Goal: Task Accomplishment & Management: Use online tool/utility

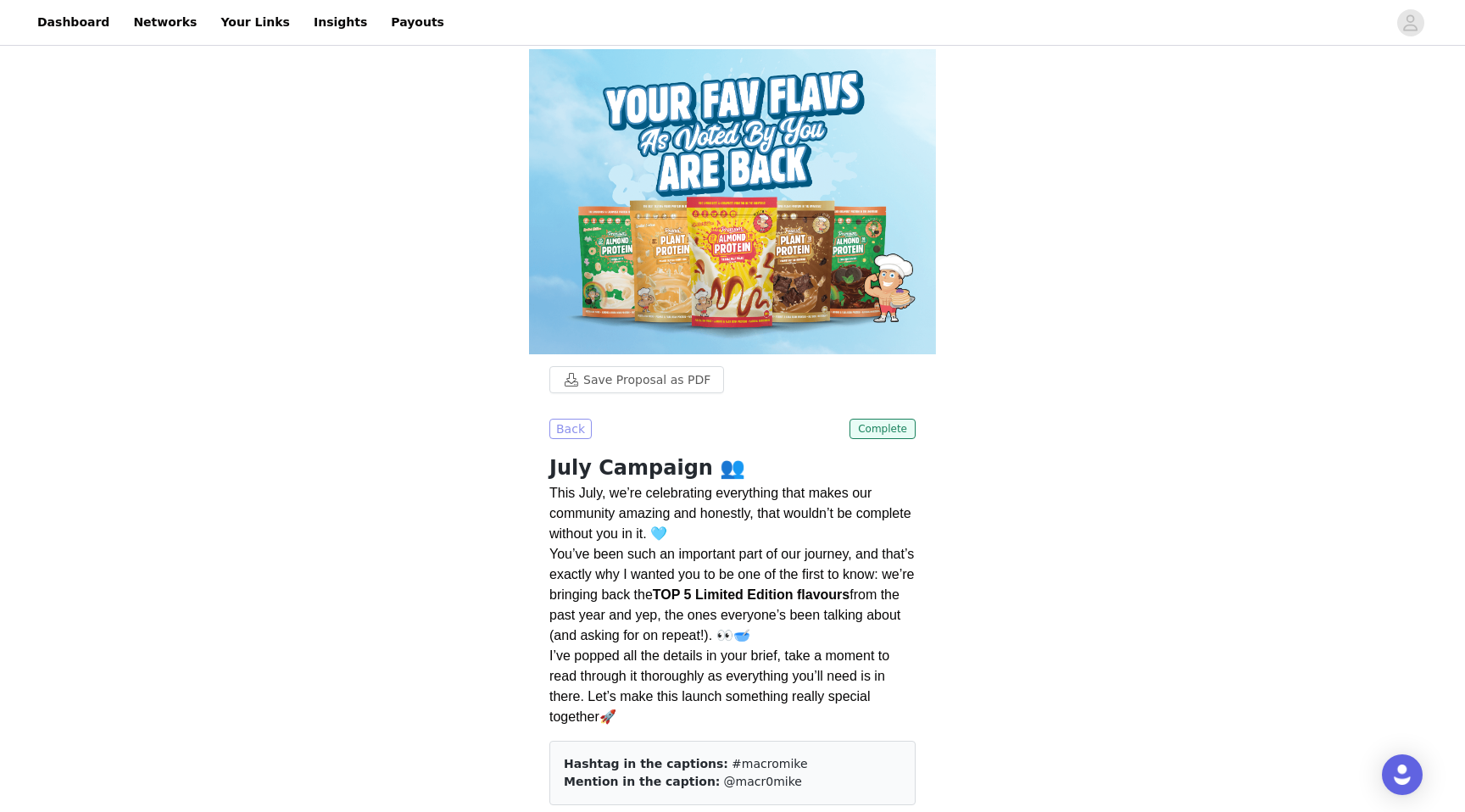
click at [573, 418] on button "Back" at bounding box center [570, 428] width 43 height 20
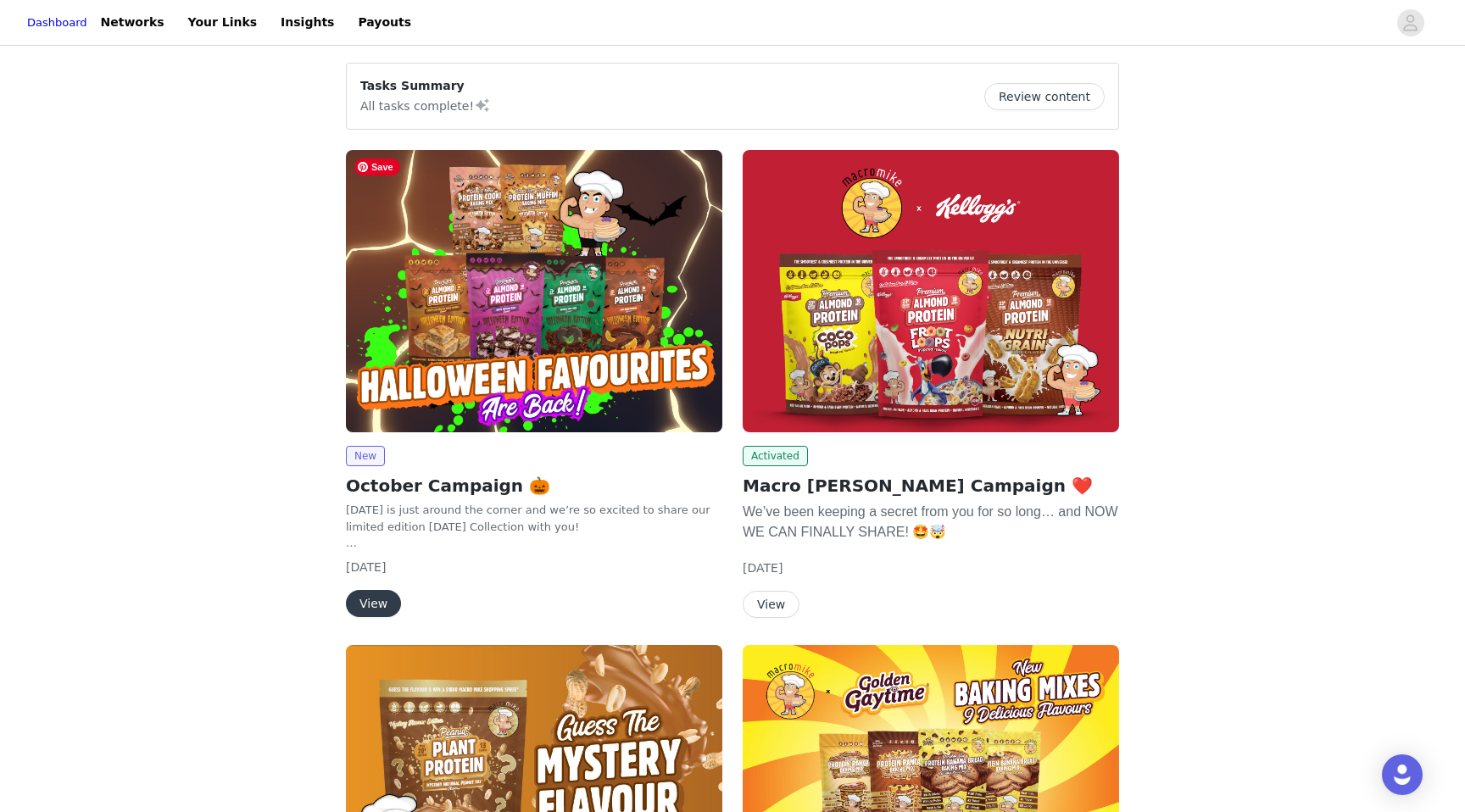
click at [506, 284] on img at bounding box center [534, 291] width 376 height 282
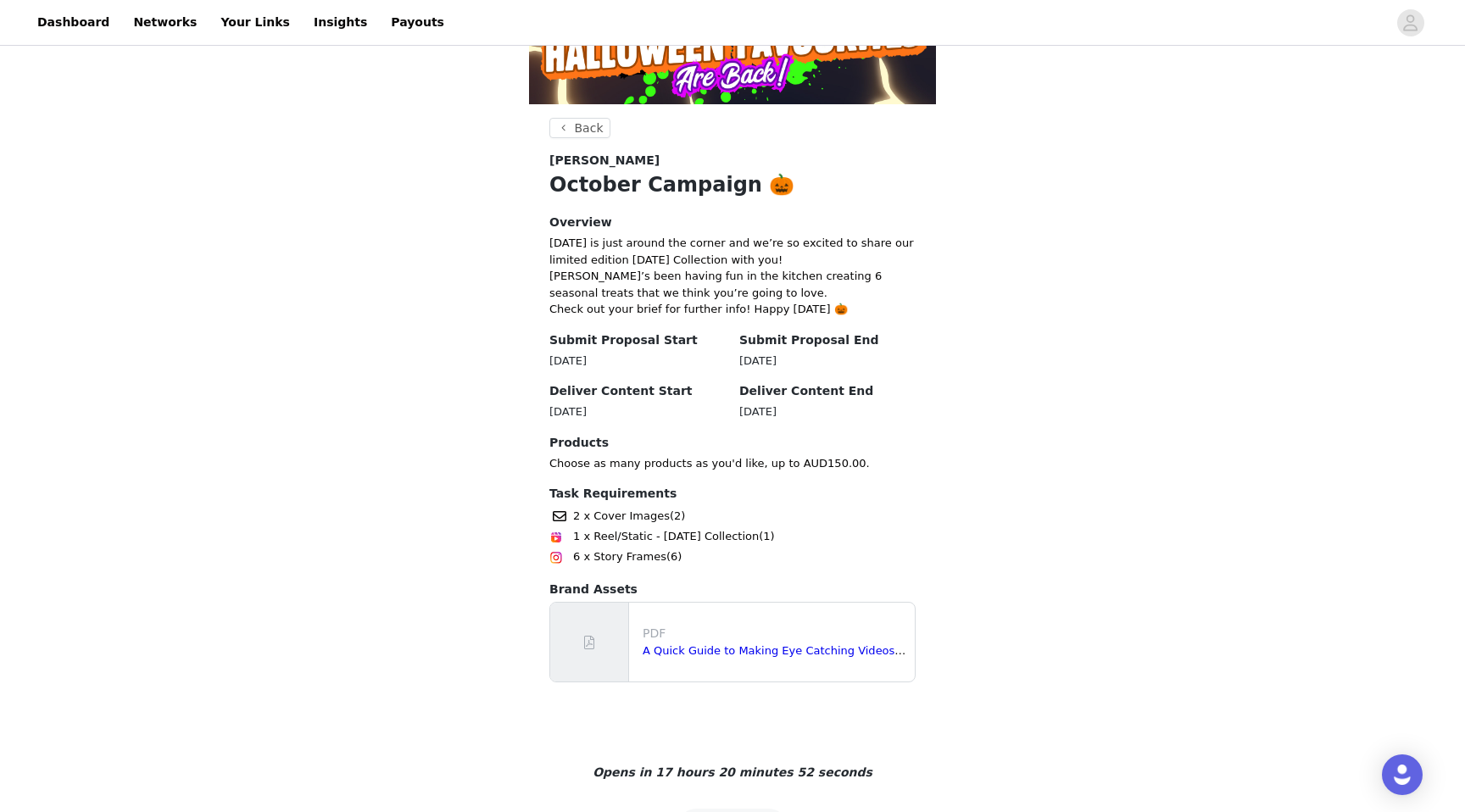
scroll to position [251, 0]
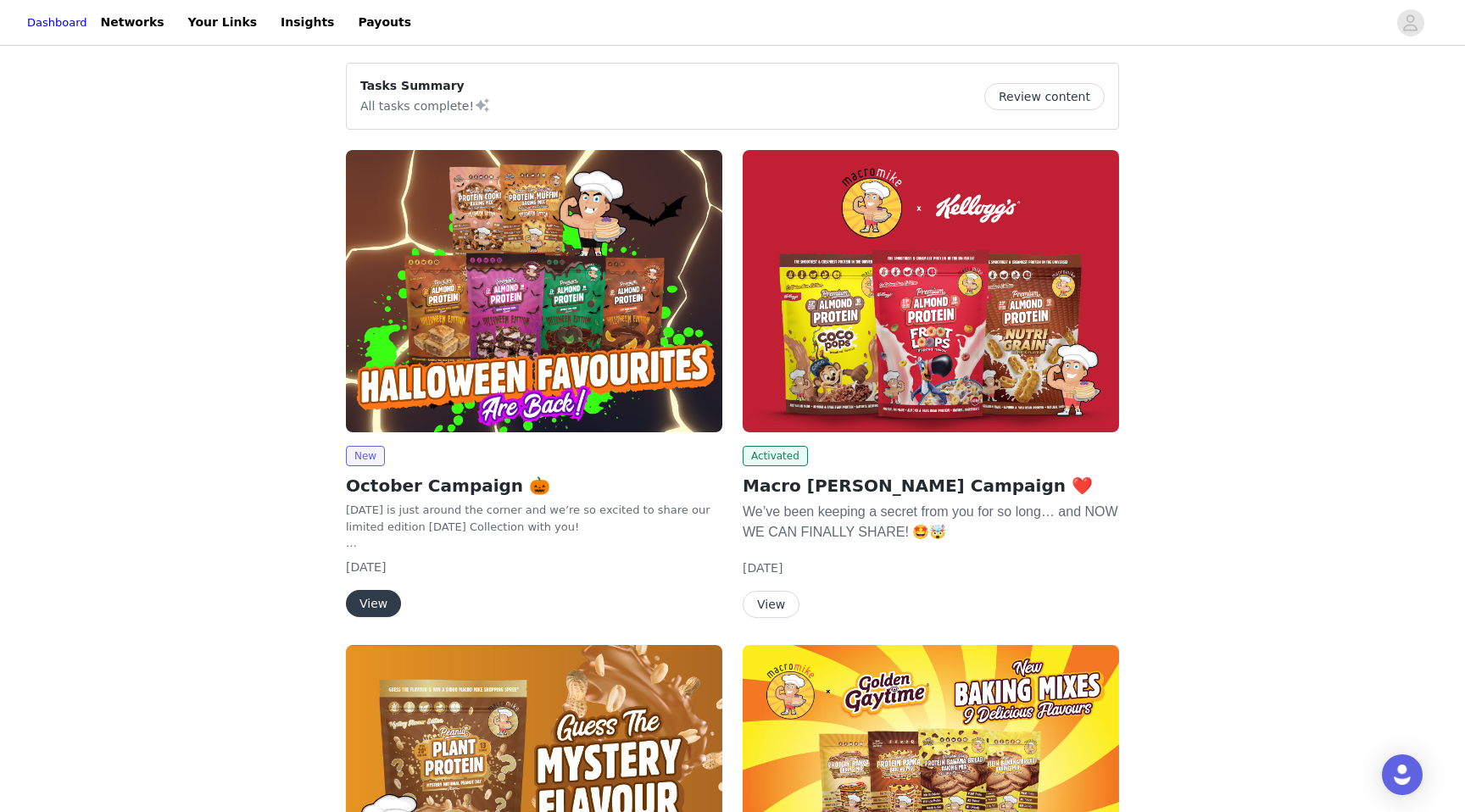
click at [927, 490] on h2 "Macro [PERSON_NAME] Campaign ❤️" at bounding box center [930, 485] width 376 height 26
click at [864, 421] on img at bounding box center [930, 291] width 376 height 282
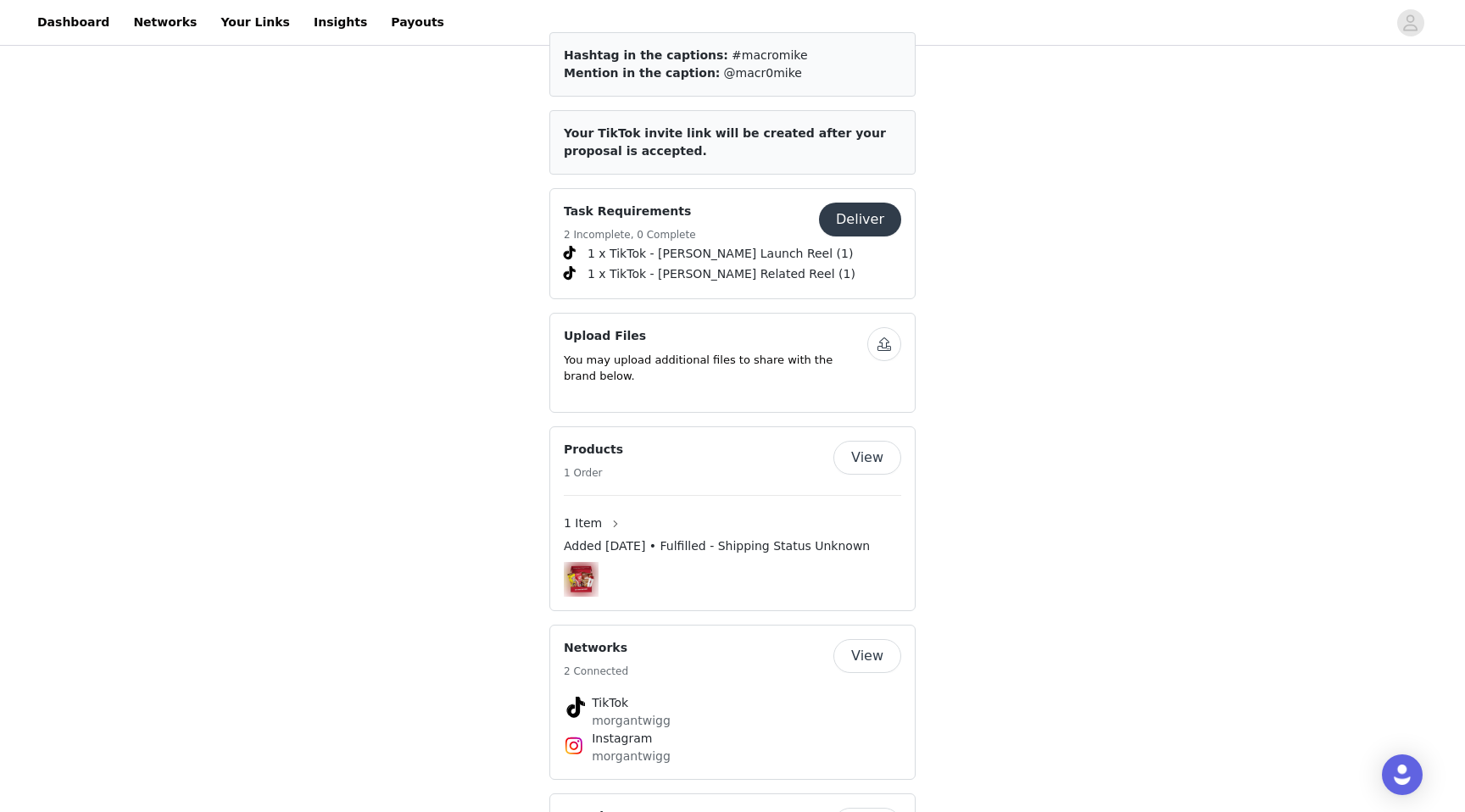
scroll to position [797, 0]
click at [843, 205] on button "Deliver" at bounding box center [859, 222] width 82 height 34
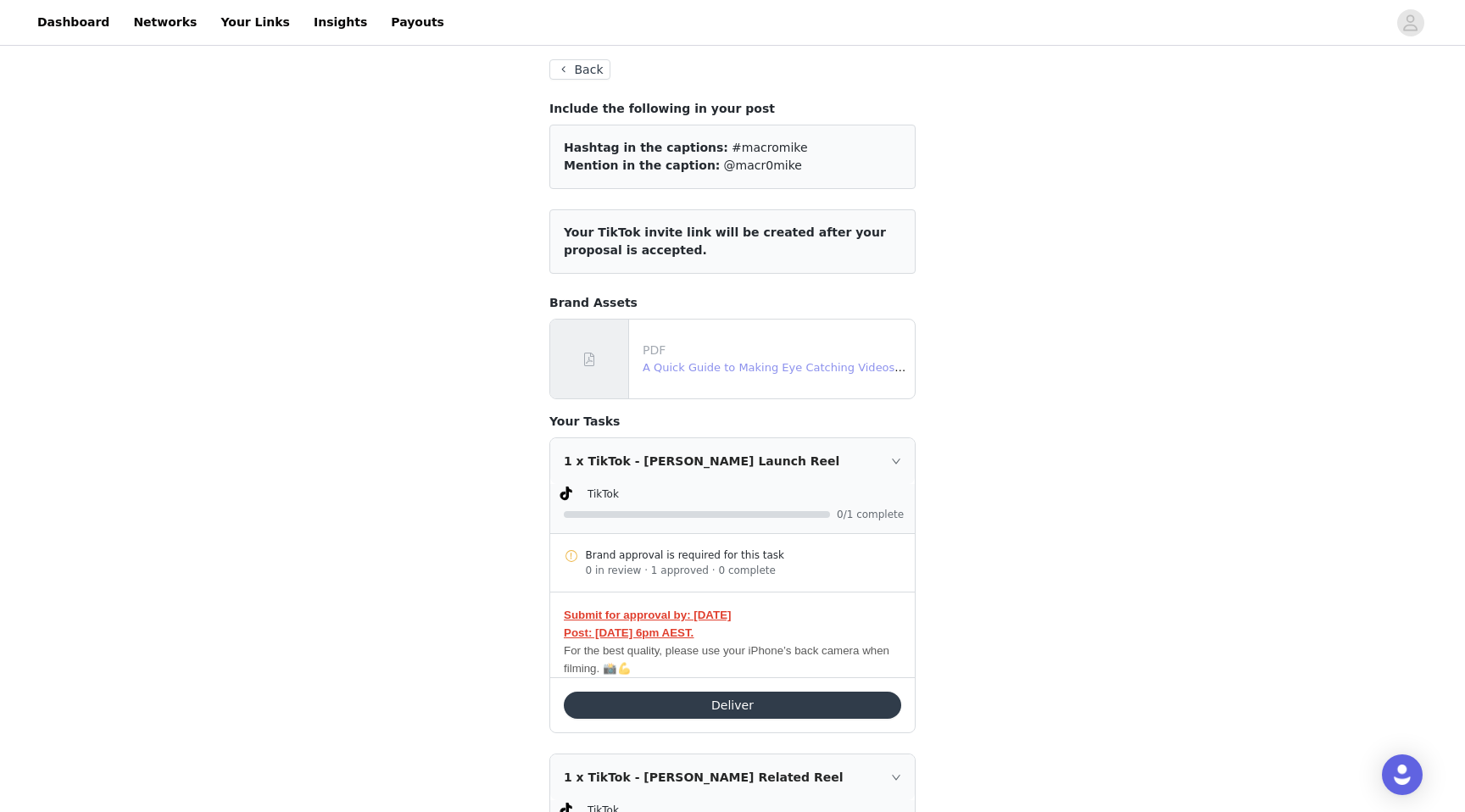
scroll to position [251, 0]
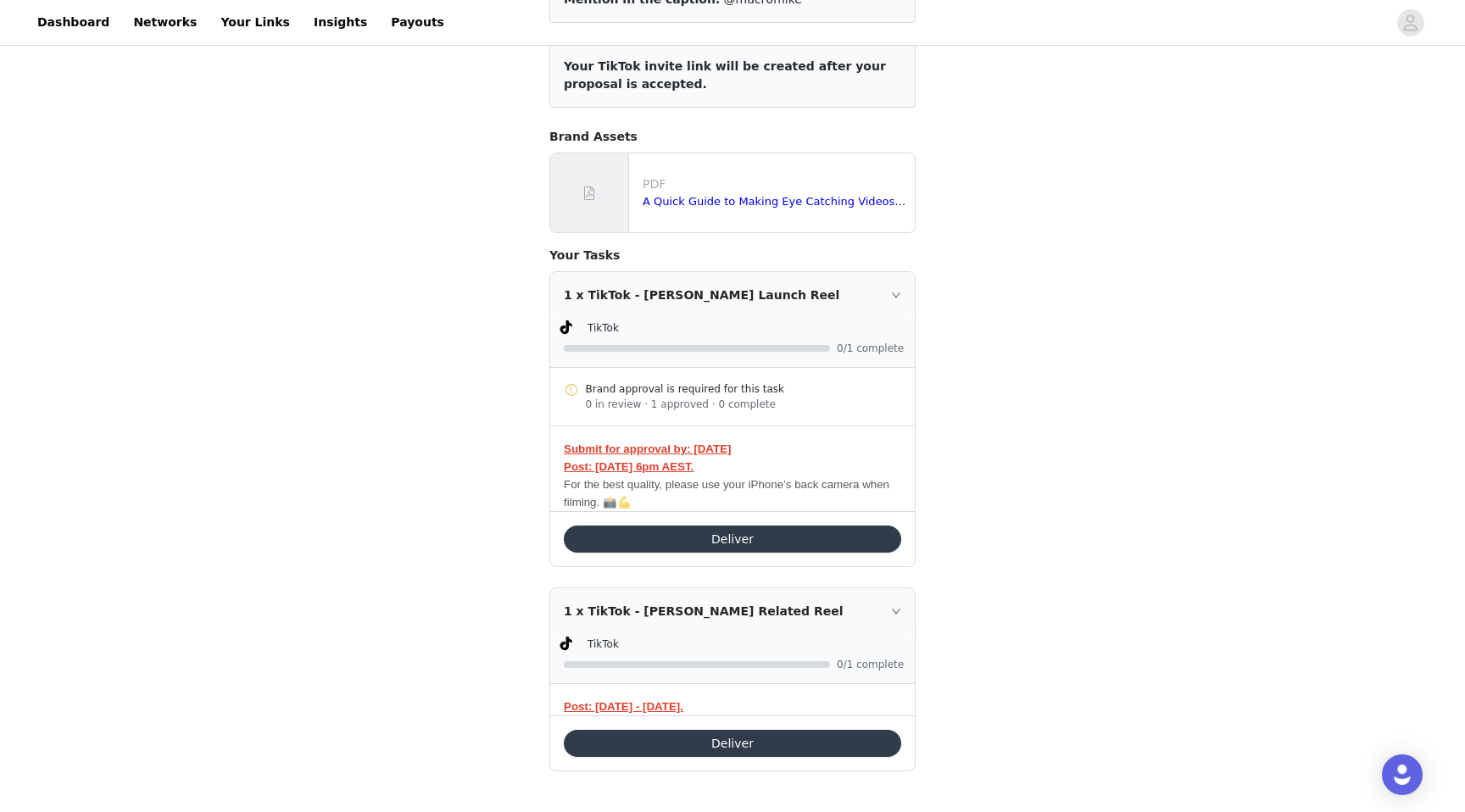
click at [768, 536] on button "Deliver" at bounding box center [732, 539] width 337 height 27
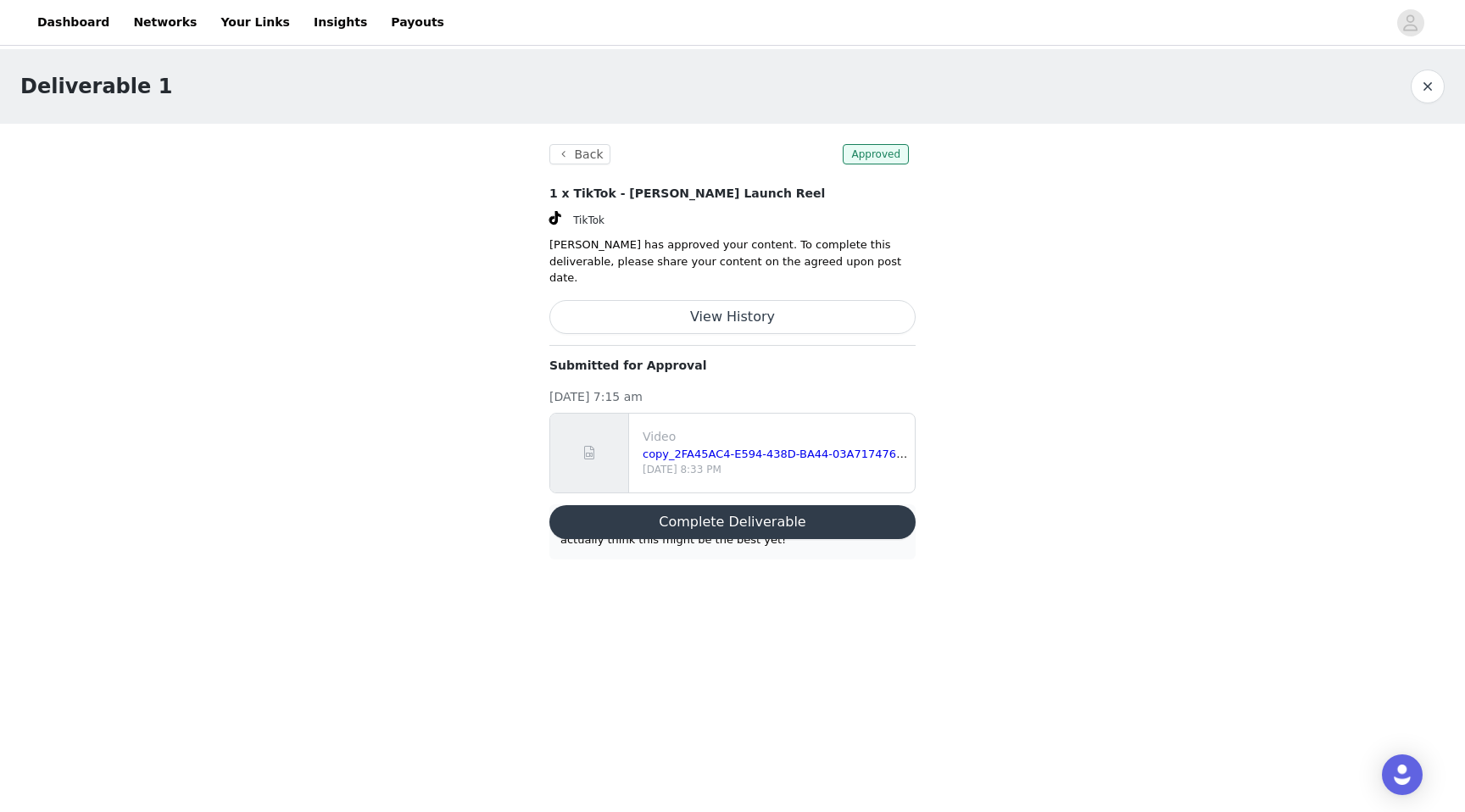
click at [662, 519] on button "Complete Deliverable" at bounding box center [732, 522] width 366 height 34
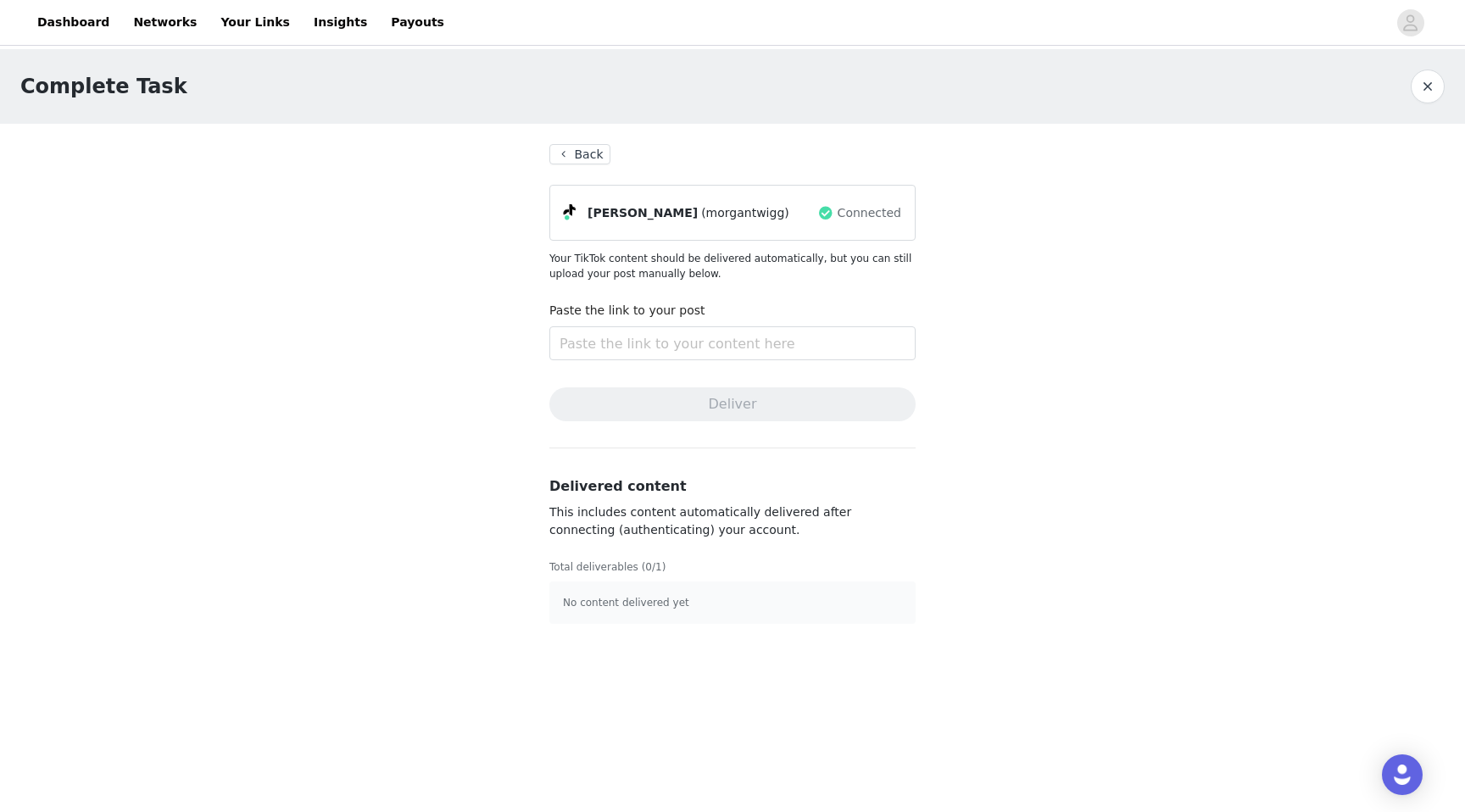
click at [583, 153] on button "Back" at bounding box center [579, 153] width 61 height 20
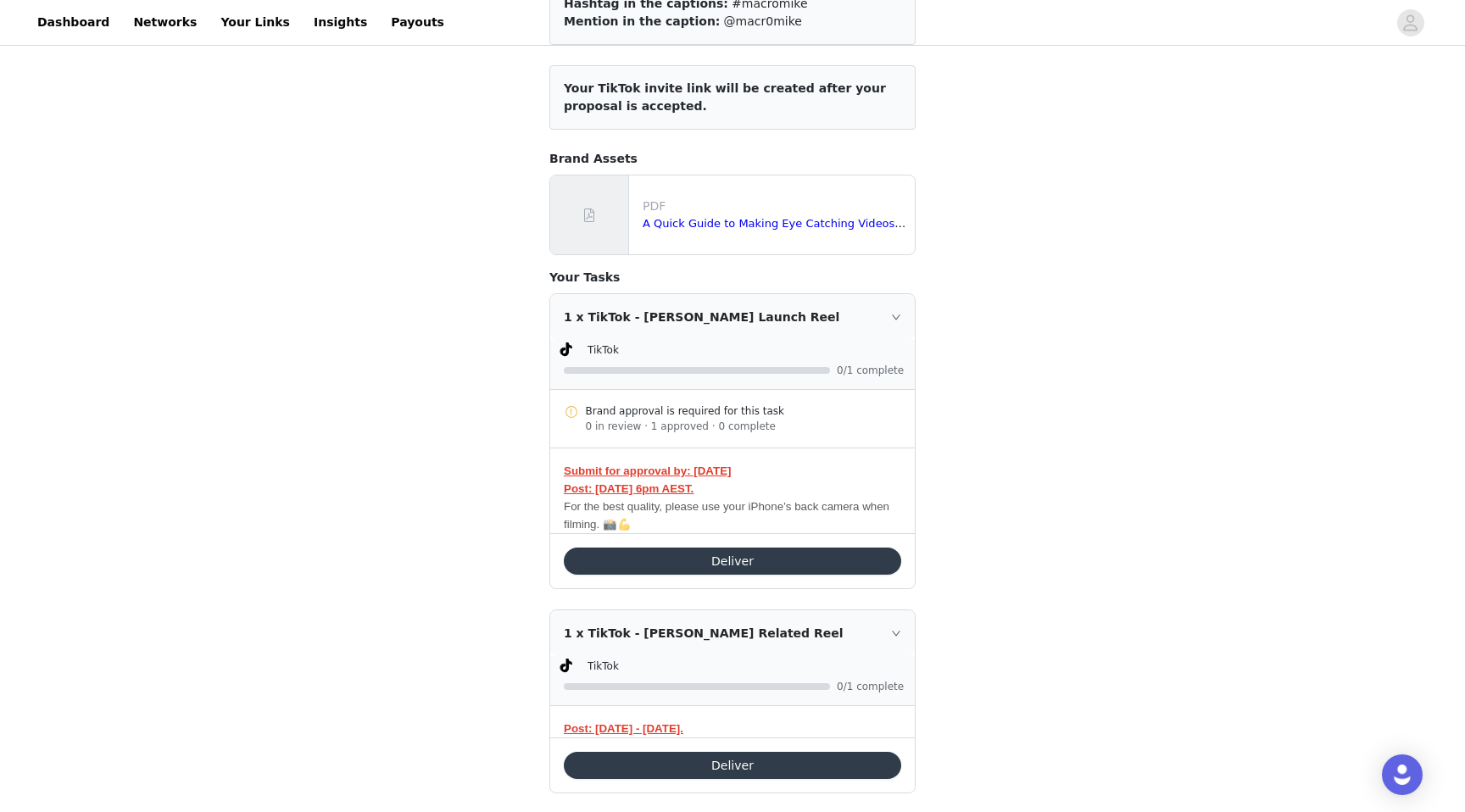
scroll to position [251, 0]
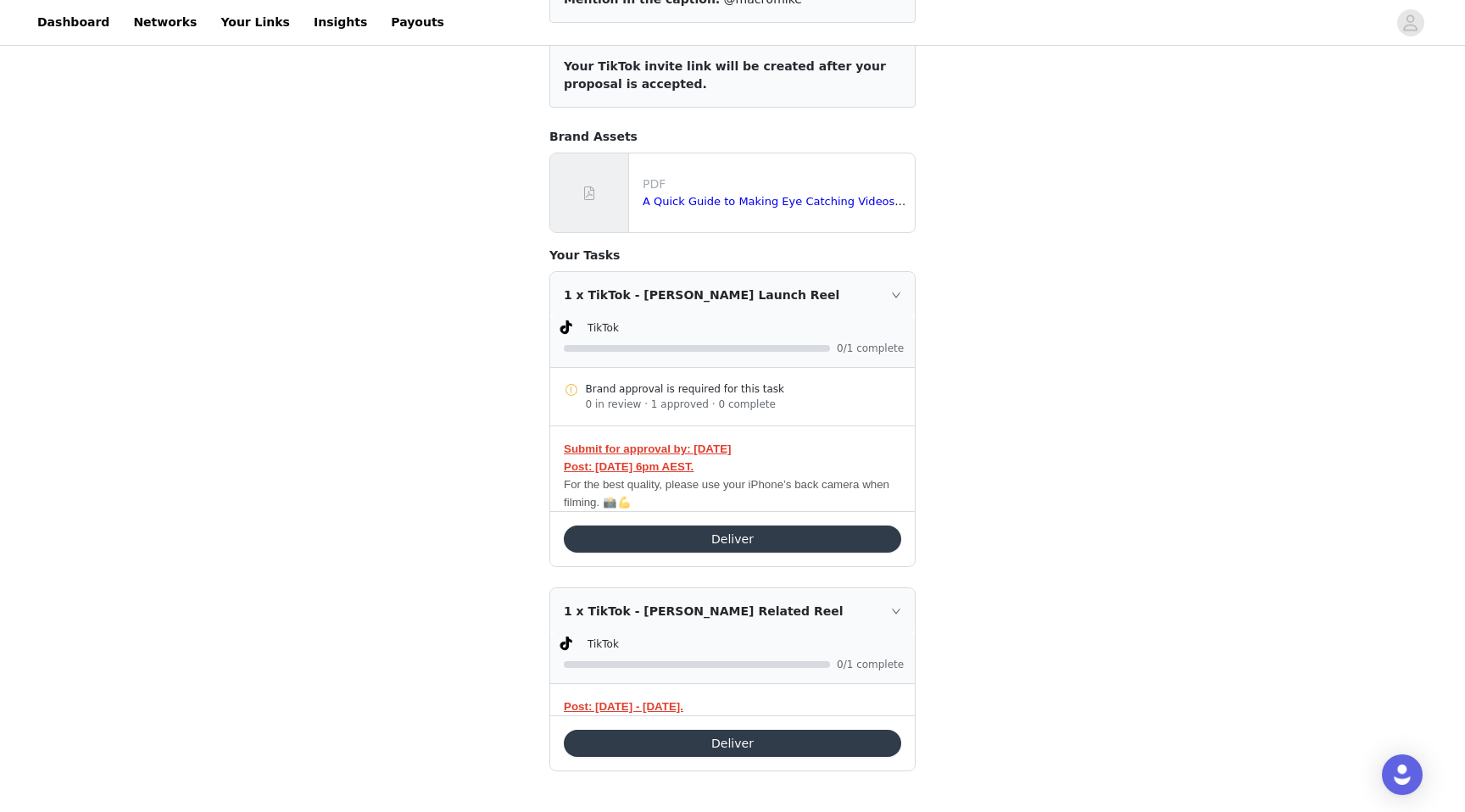
click at [696, 533] on button "Deliver" at bounding box center [732, 539] width 337 height 27
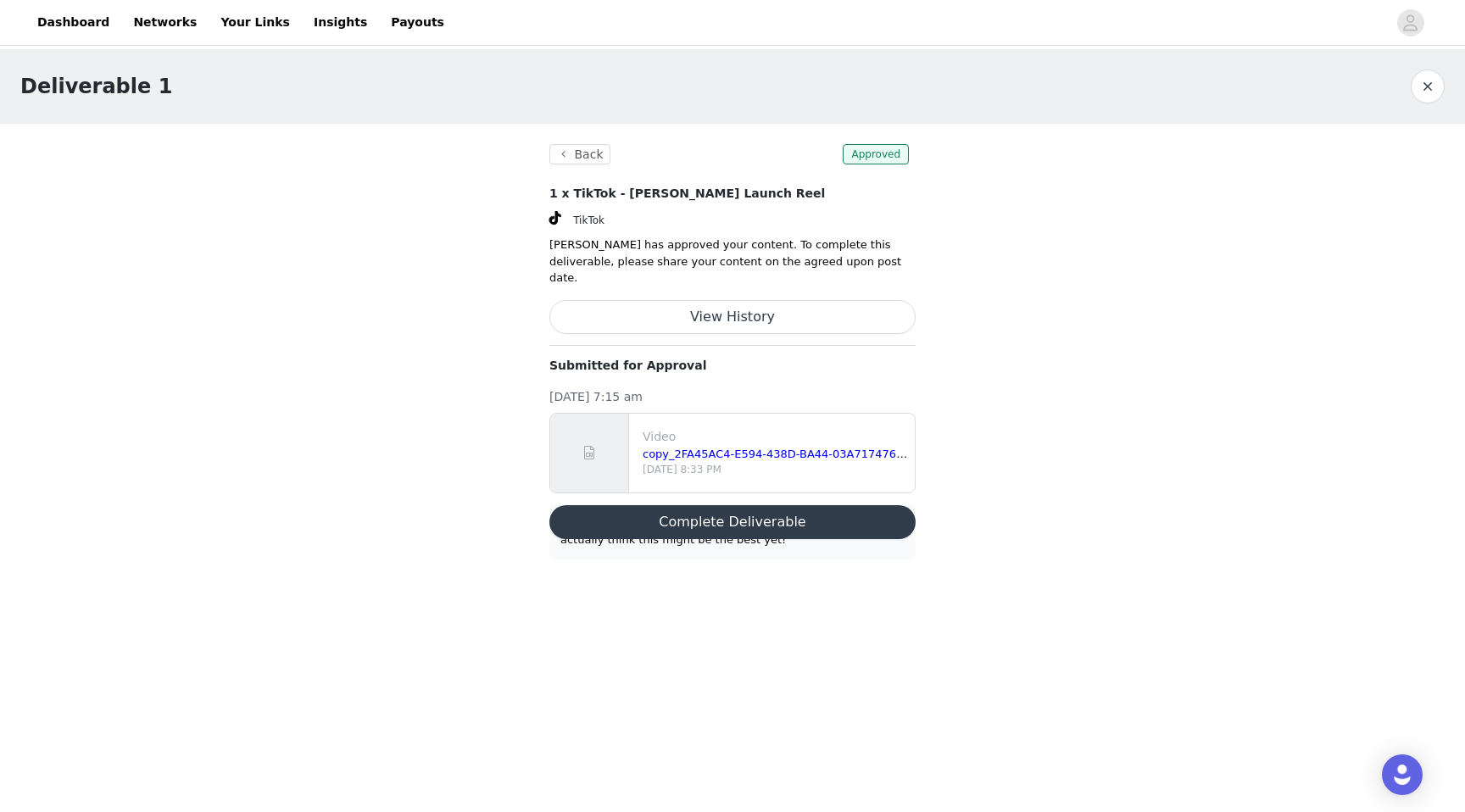
click at [648, 535] on div "cereal + cereal? Say less. I think i say this every time but i actually think t…" at bounding box center [732, 532] width 366 height 55
drag, startPoint x: 615, startPoint y: 530, endPoint x: 493, endPoint y: 451, distance: 145.3
click at [493, 451] on div "Deliverable 1 Back Approved 1 x TikTok - [PERSON_NAME] Launch Reel TikTok [PERS…" at bounding box center [732, 314] width 1465 height 530
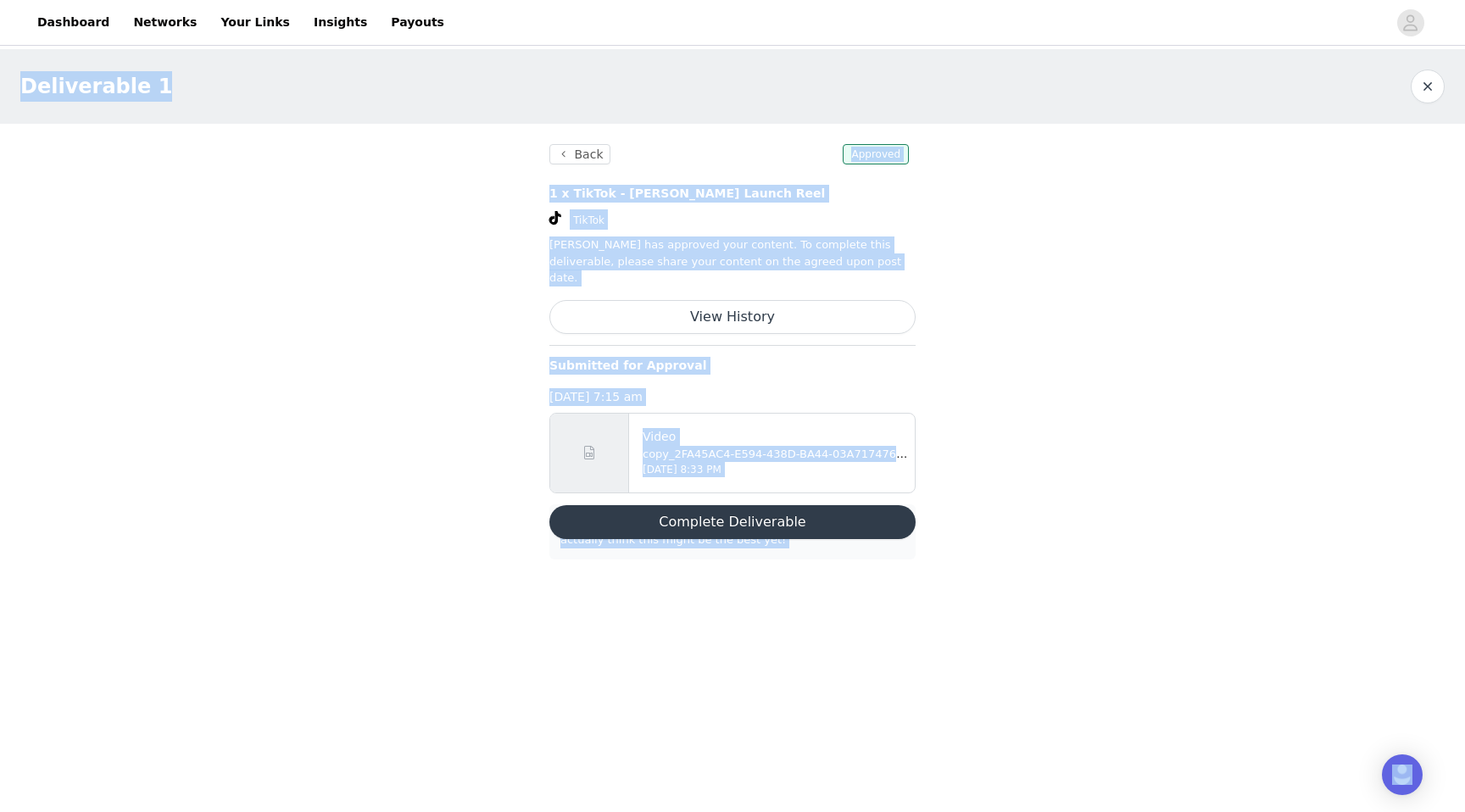
copy section "Video copy_2FA45AC4-E594-438D-BA44-03A717476C24.MOV [DATE] 8:33 PM cereal + cer…"
click at [594, 163] on button "Back" at bounding box center [579, 153] width 61 height 20
